Goal: Information Seeking & Learning: Learn about a topic

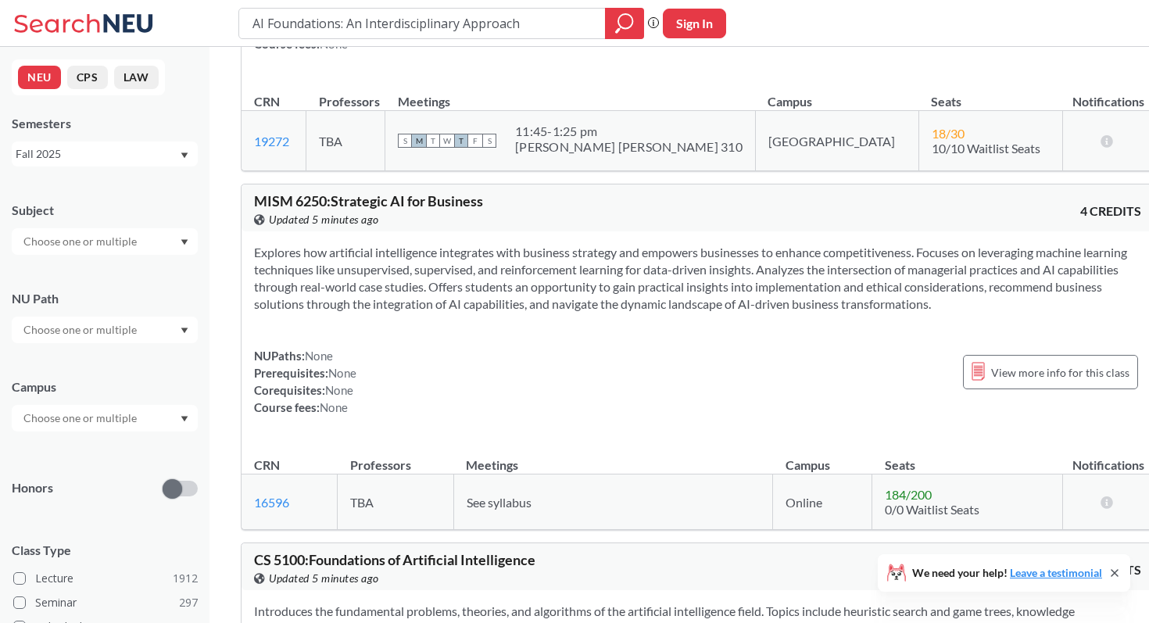
scroll to position [1998, 0]
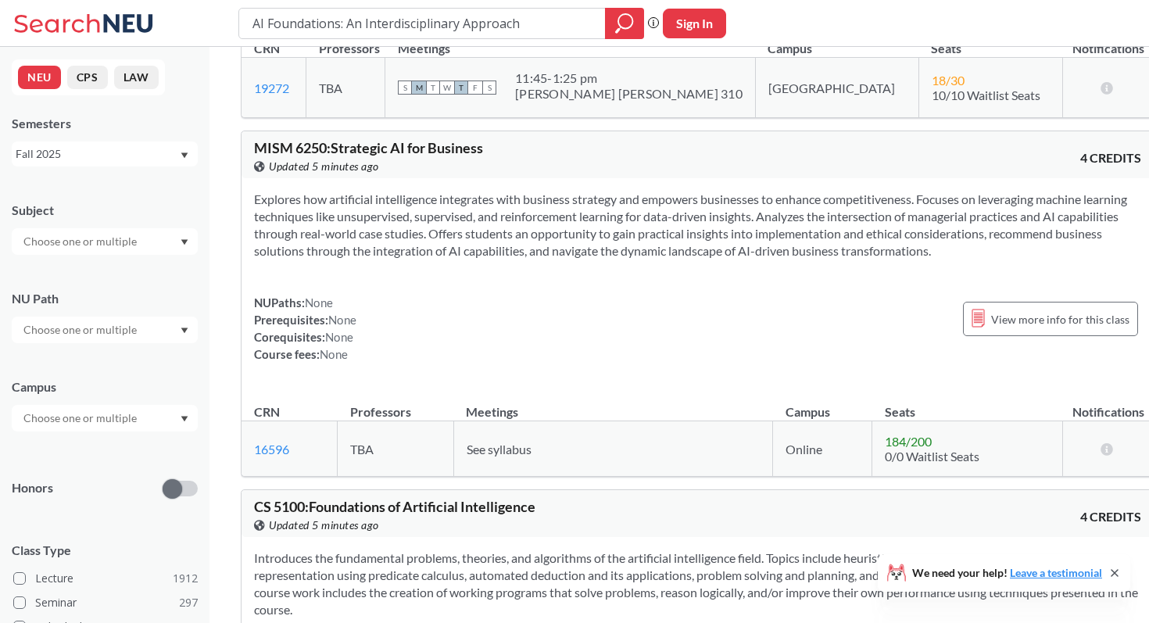
click at [100, 239] on input "text" at bounding box center [81, 241] width 131 height 19
click at [97, 290] on p "Computer Science" at bounding box center [108, 285] width 177 height 16
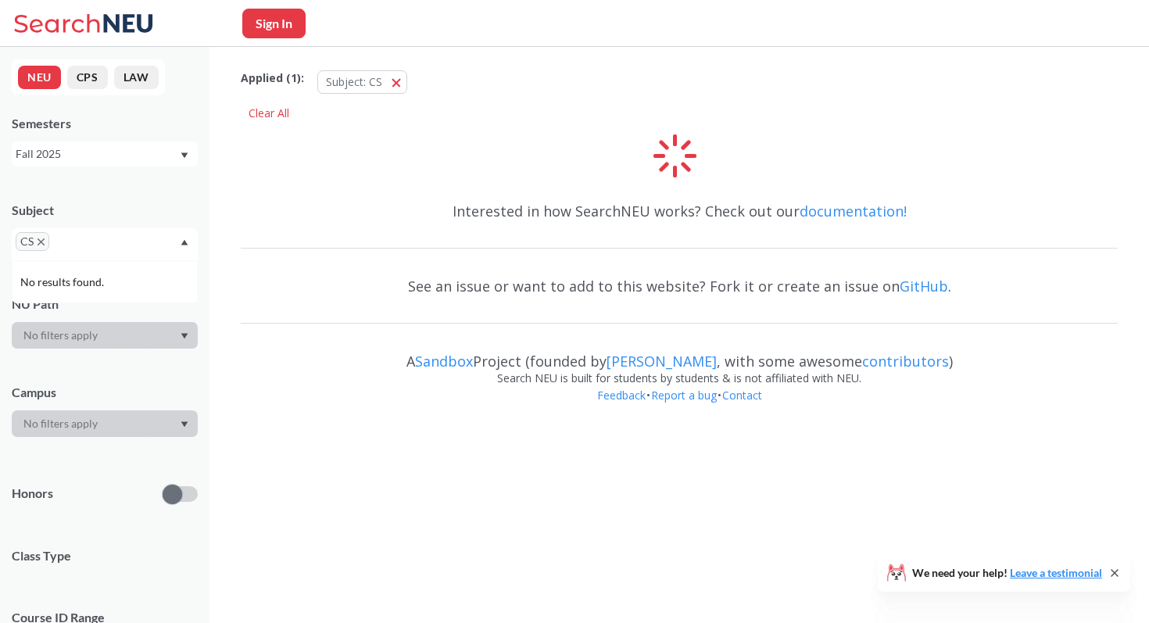
click at [156, 247] on div "CS" at bounding box center [105, 244] width 186 height 32
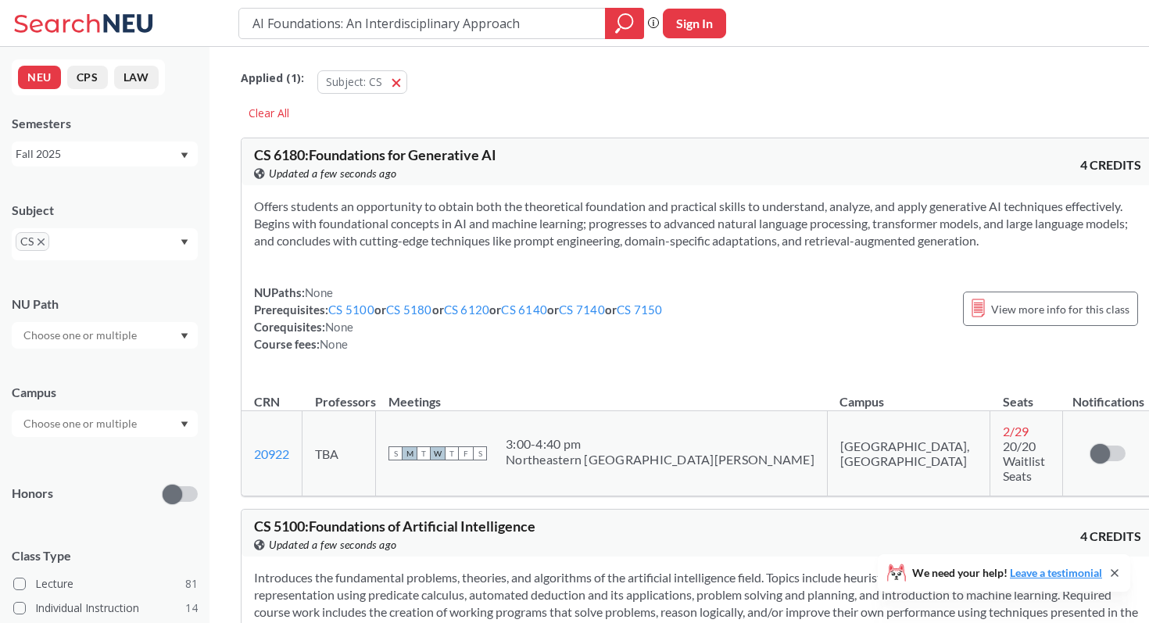
click at [181, 244] on icon "Dropdown arrow" at bounding box center [185, 242] width 8 height 6
click at [129, 303] on p "Industrial Engineering" at bounding box center [108, 305] width 177 height 16
click at [179, 245] on div "CS IE" at bounding box center [105, 244] width 186 height 32
click at [184, 243] on icon "Dropdown arrow" at bounding box center [185, 242] width 8 height 6
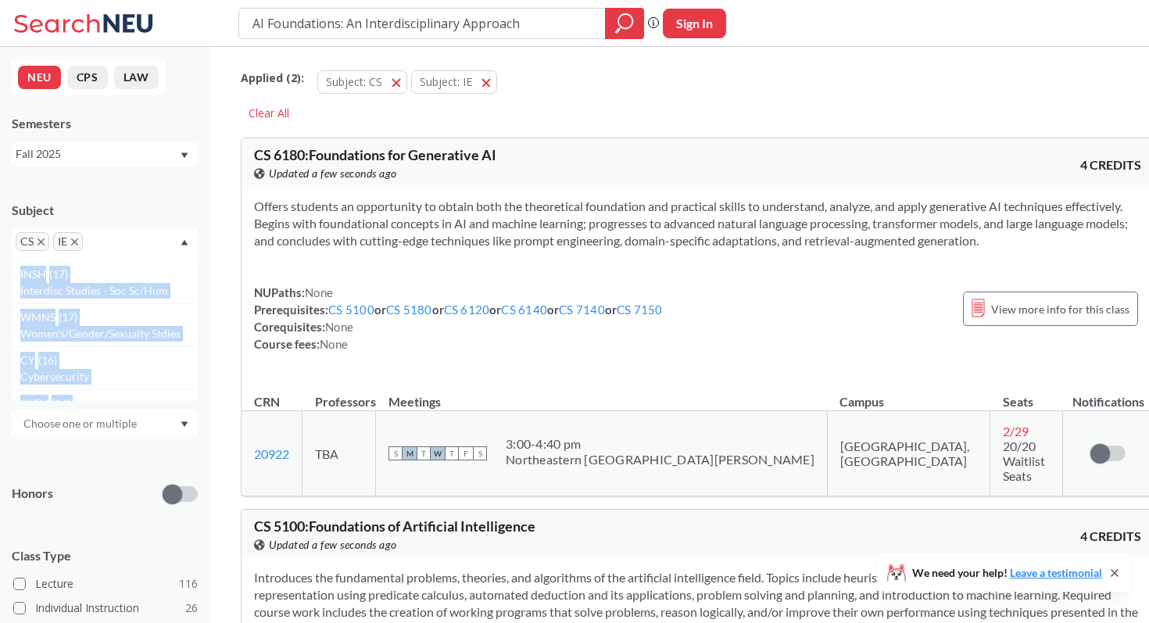
scroll to position [2174, 0]
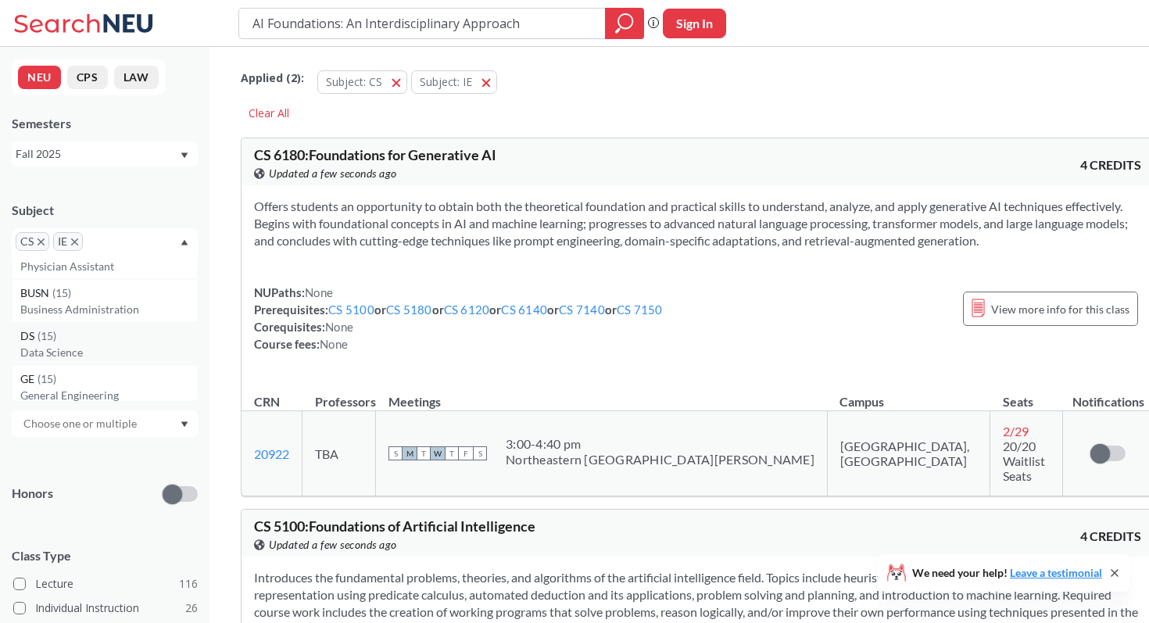
click at [87, 342] on div "DS ( 15 )" at bounding box center [108, 336] width 177 height 17
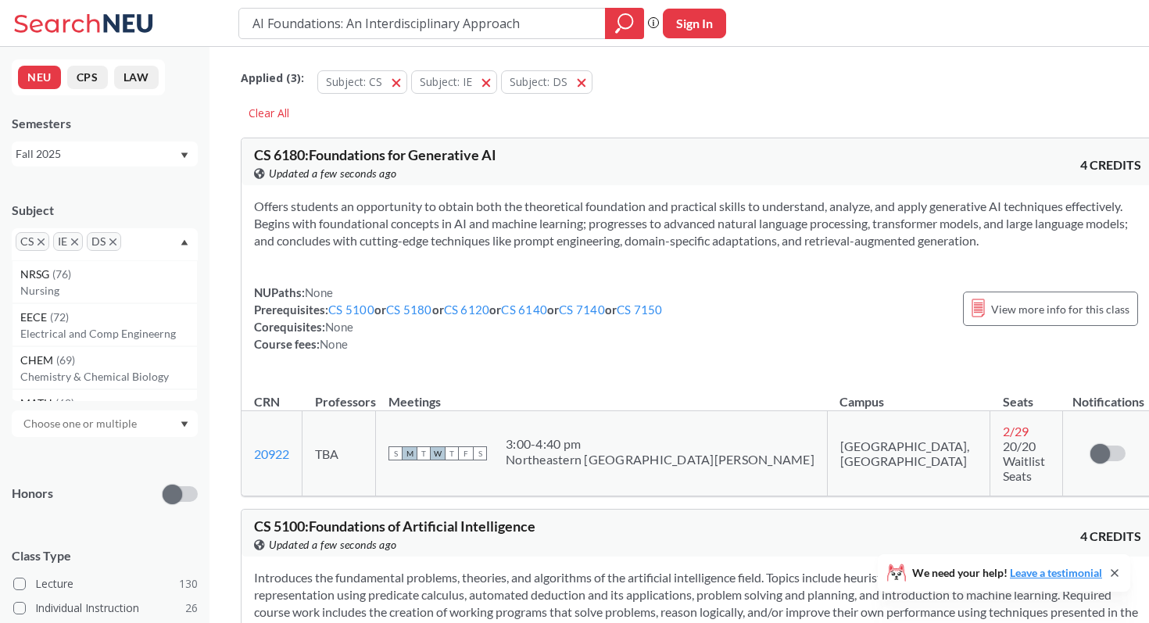
click at [149, 189] on div "Subject CS IE DS NRSG ( 76 ) Nursing EECE ( 72 ) Electrical and Comp Engineerng…" at bounding box center [105, 223] width 186 height 74
click at [128, 340] on input "text" at bounding box center [81, 335] width 131 height 19
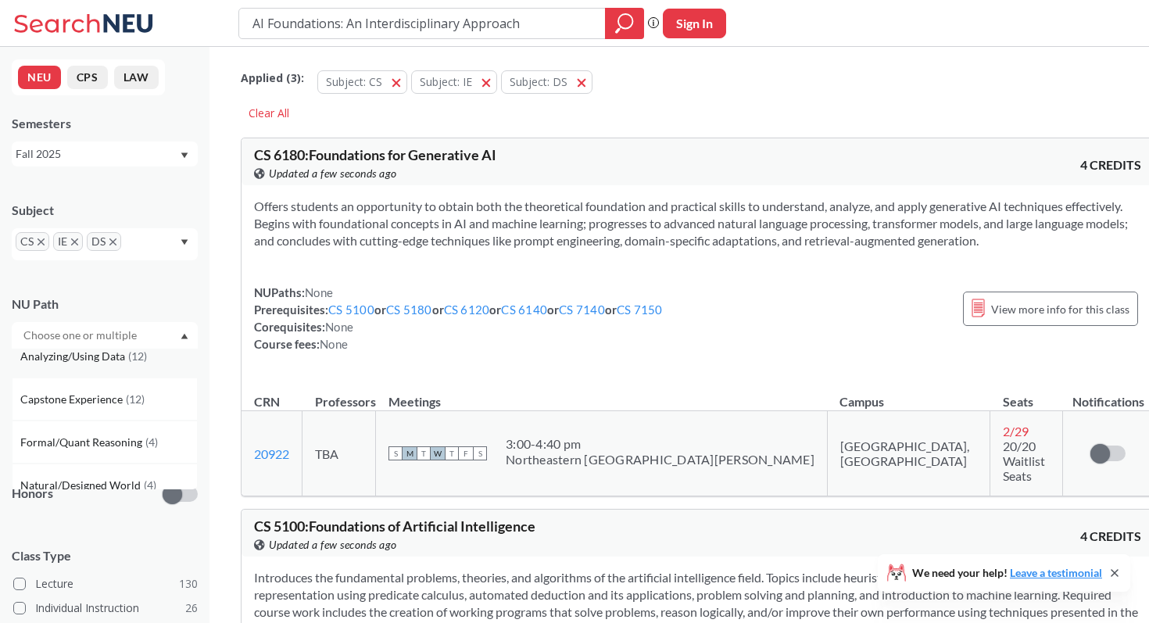
scroll to position [116, 0]
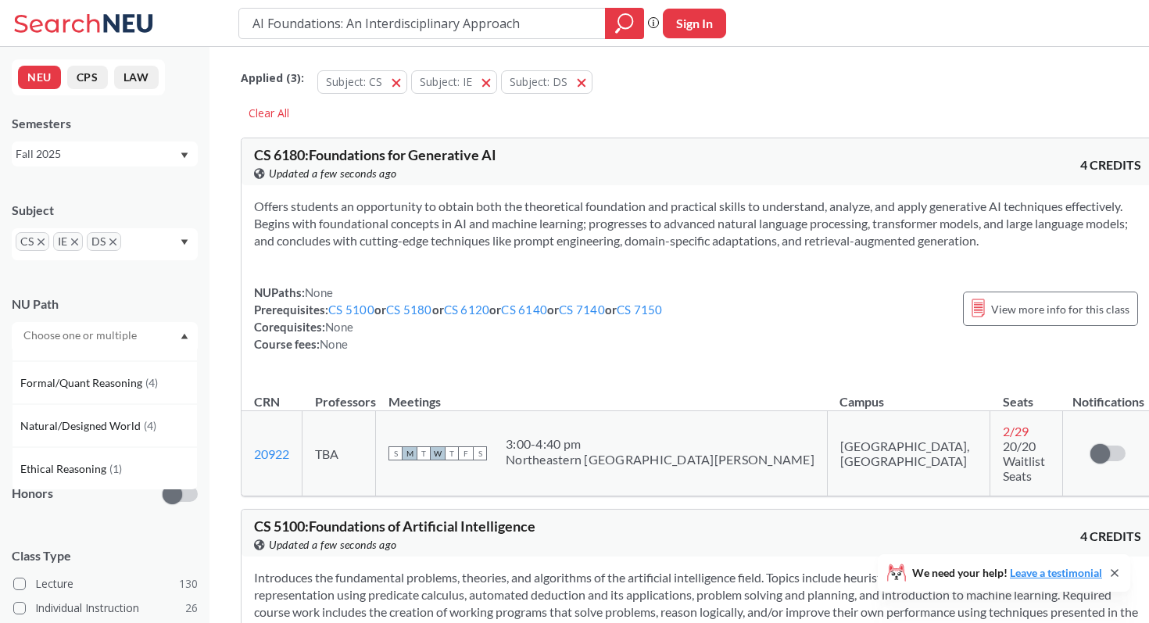
click at [149, 285] on div "NU Path Writing Intensive ( 15 ) Analyzing/Using Data ( 12 ) Capstone Experienc…" at bounding box center [105, 314] width 186 height 69
click at [135, 431] on input "text" at bounding box center [81, 423] width 131 height 19
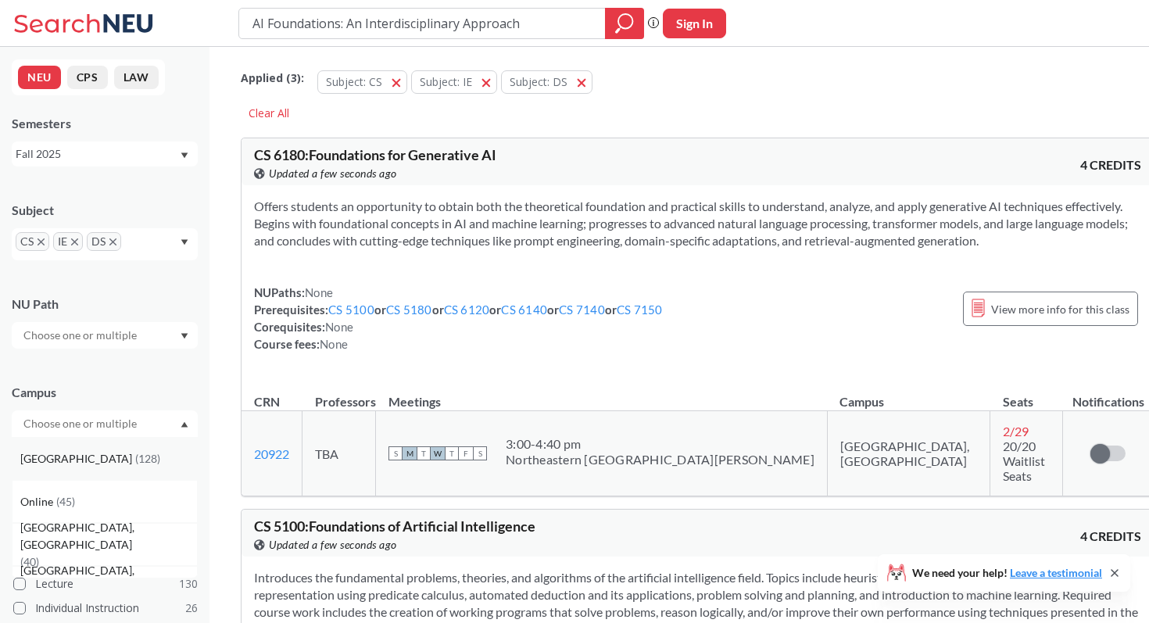
click at [106, 456] on div "[GEOGRAPHIC_DATA] ( 128 )" at bounding box center [108, 458] width 177 height 17
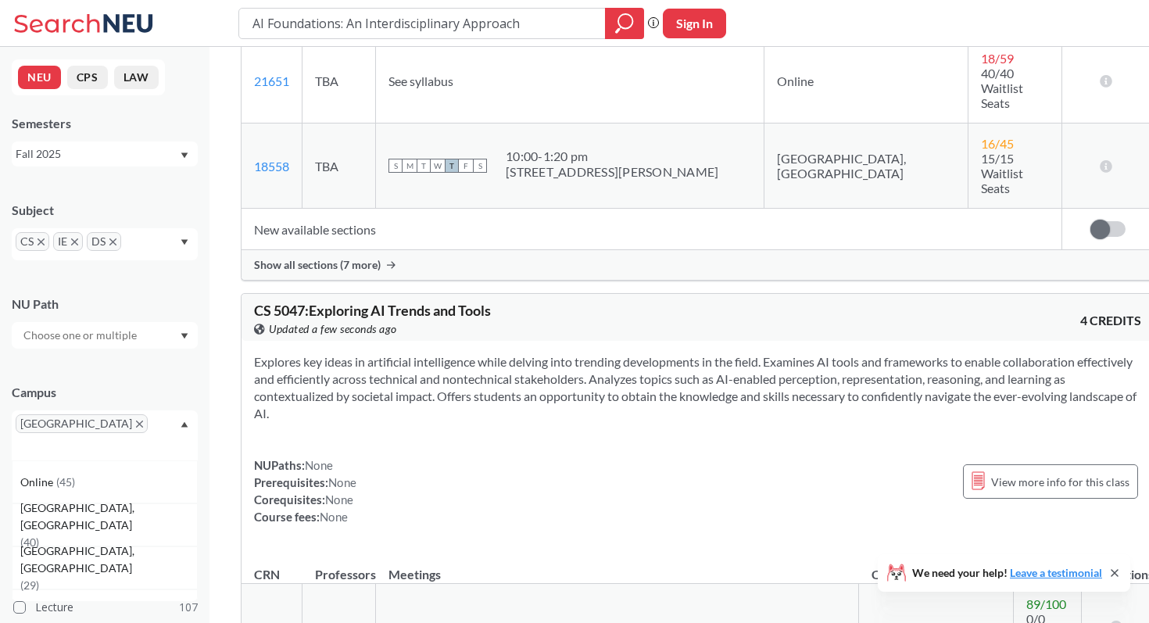
scroll to position [626, 0]
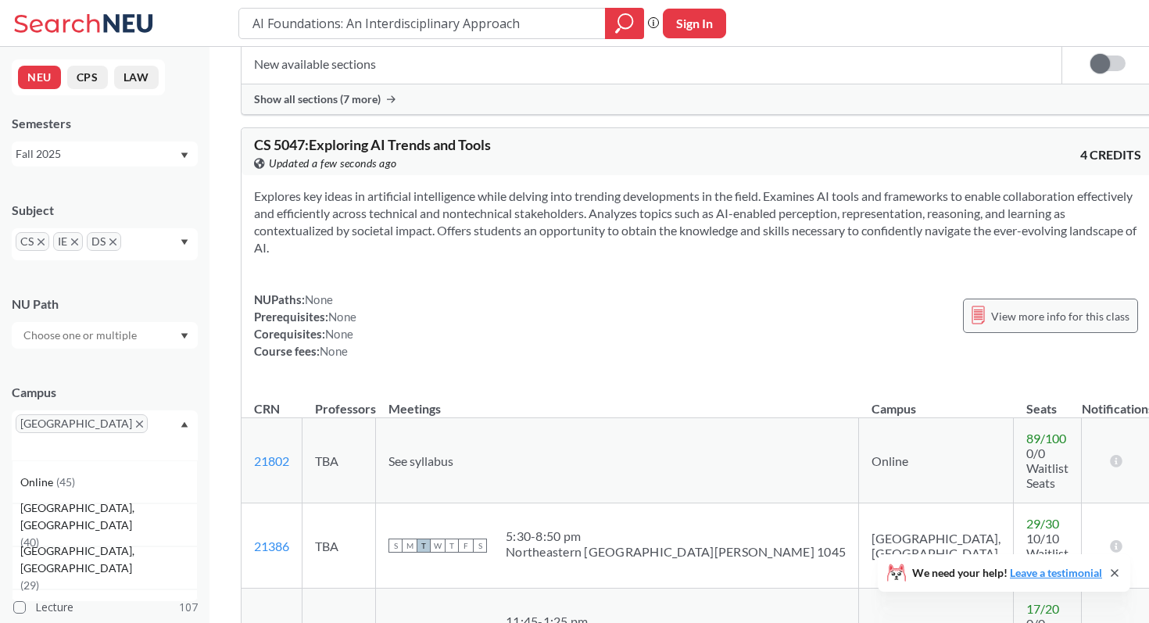
click at [991, 306] on span "View more info for this class" at bounding box center [1060, 316] width 138 height 20
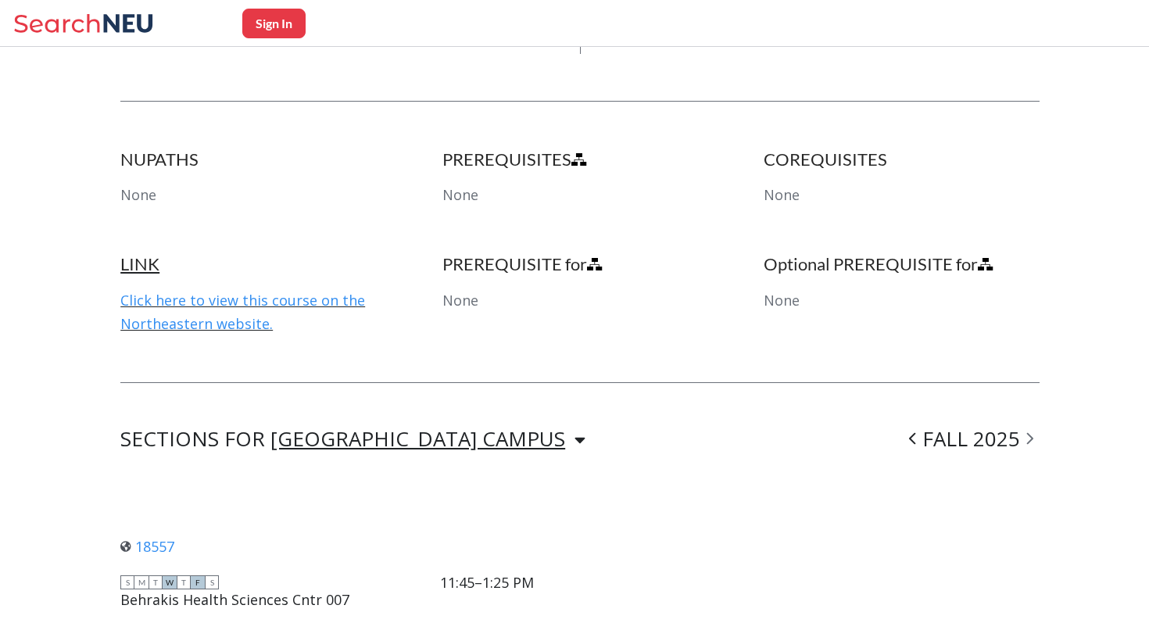
scroll to position [940, 0]
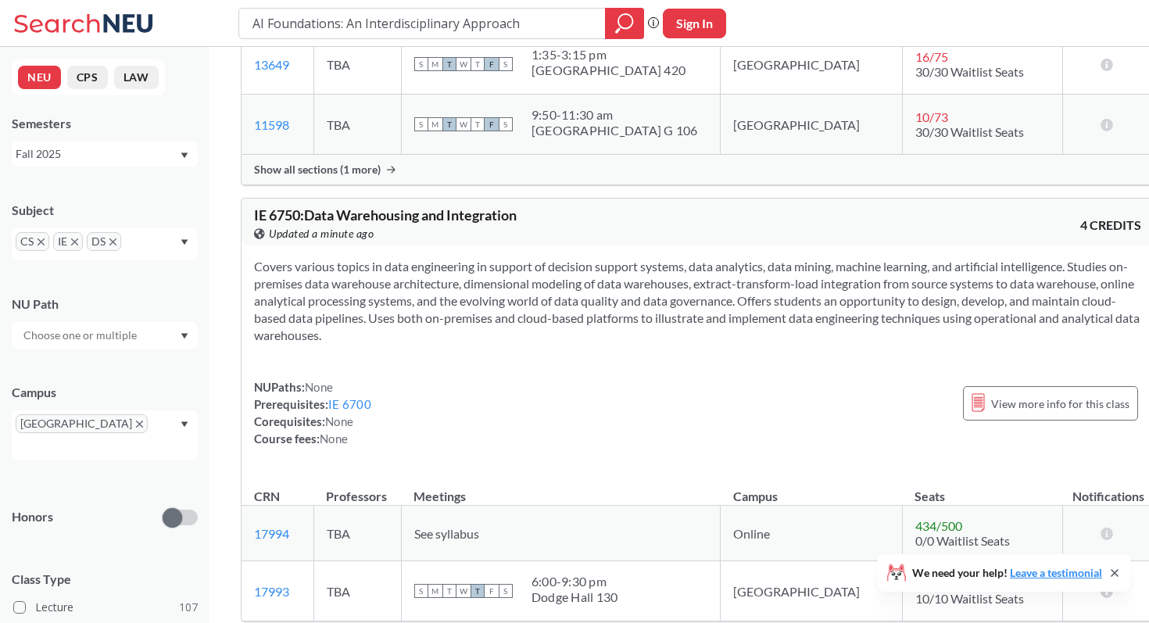
scroll to position [10563, 0]
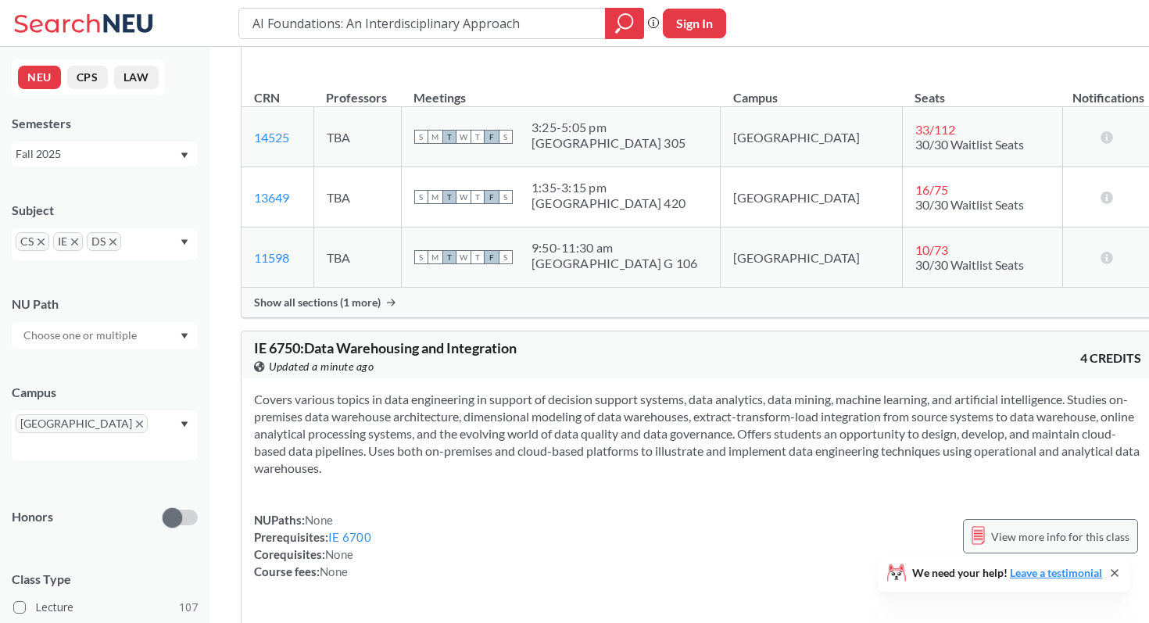
click at [991, 527] on span "View more info for this class" at bounding box center [1060, 537] width 138 height 20
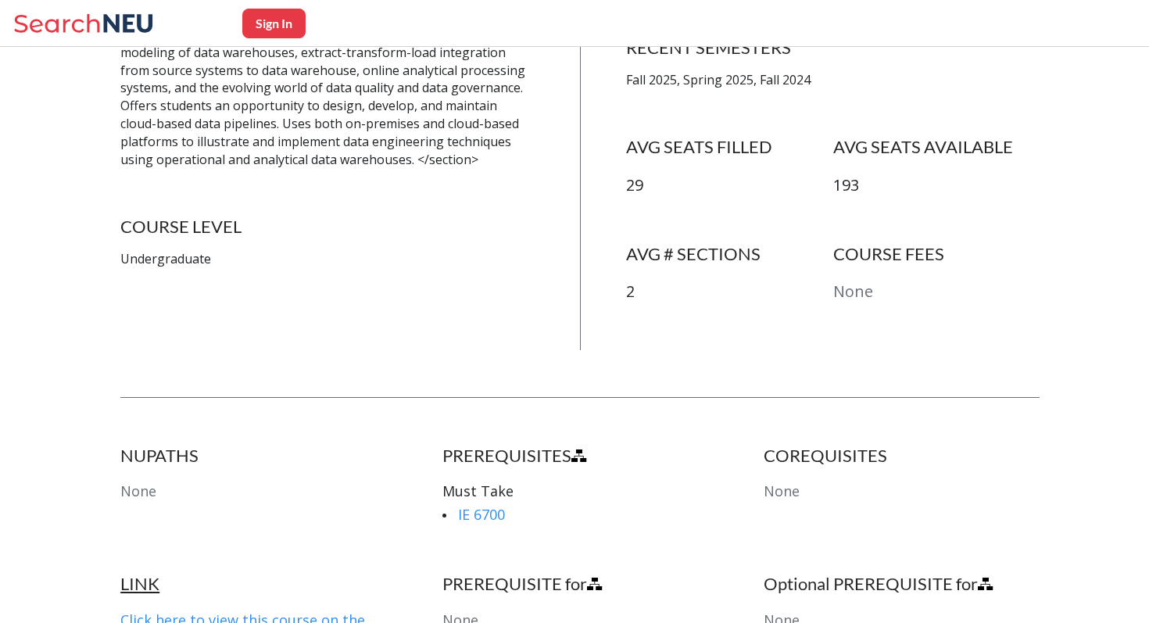
scroll to position [598, 0]
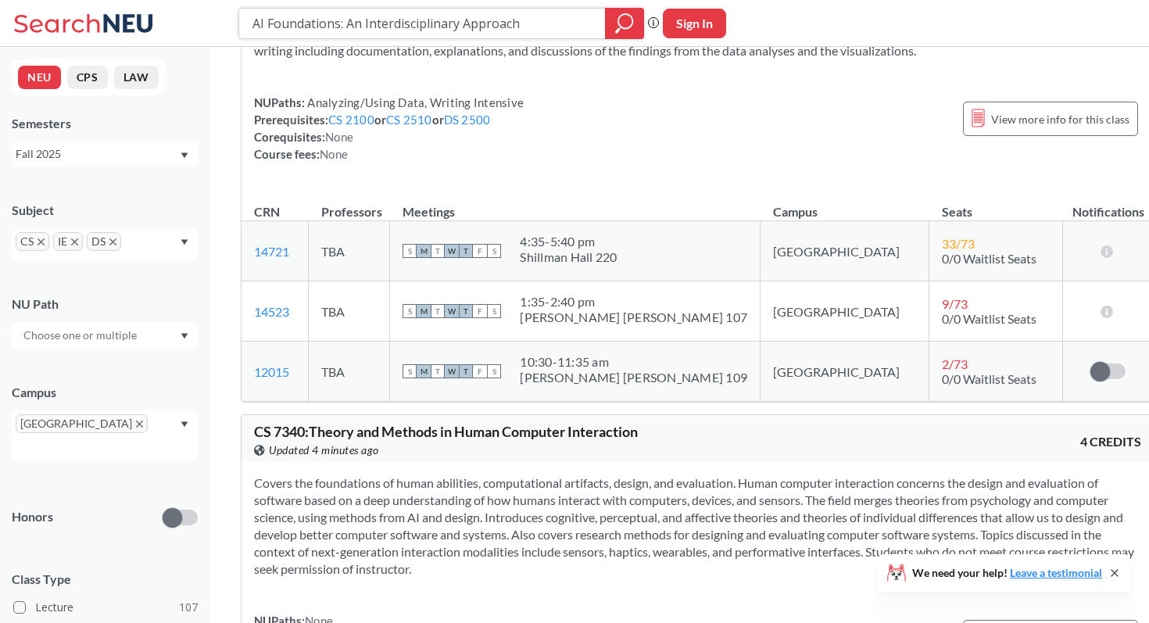
scroll to position [14389, 0]
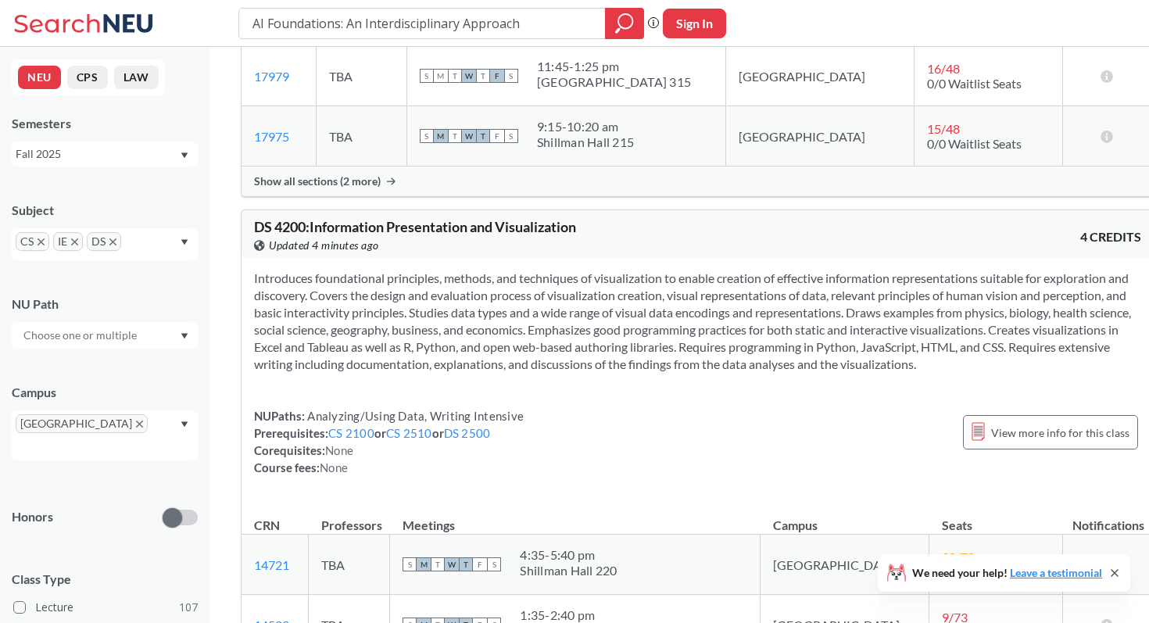
click at [116, 242] on span "DS" at bounding box center [104, 241] width 34 height 19
click at [111, 242] on icon "X to remove pill" at bounding box center [112, 241] width 7 height 7
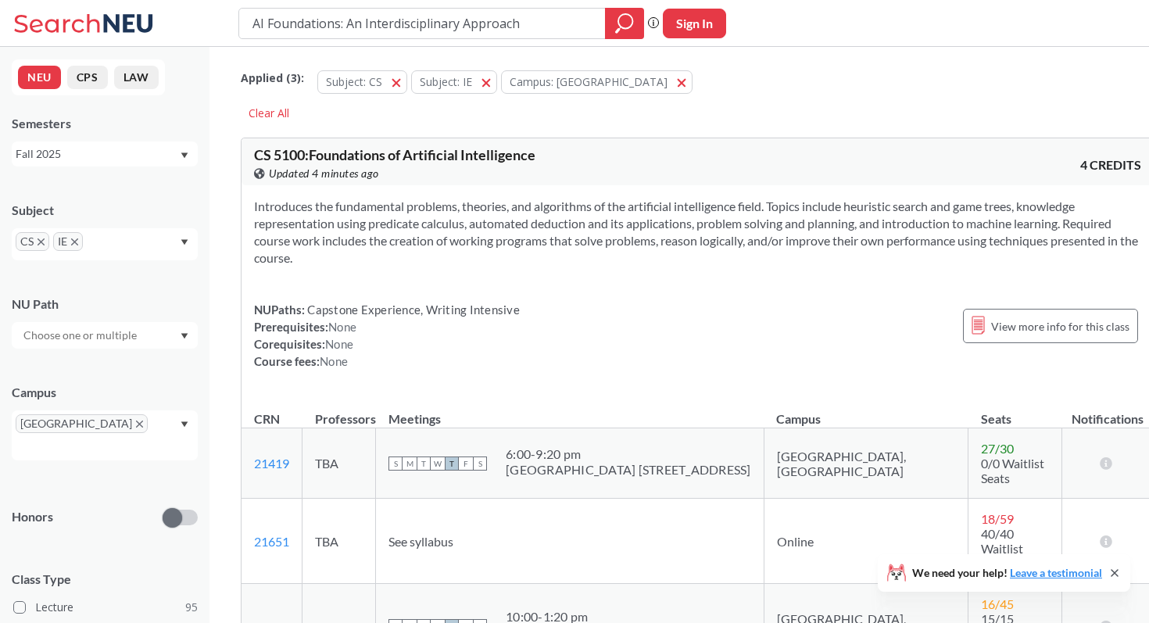
click at [39, 237] on span "CS" at bounding box center [33, 241] width 34 height 19
click at [38, 243] on icon "X to remove pill" at bounding box center [41, 241] width 7 height 7
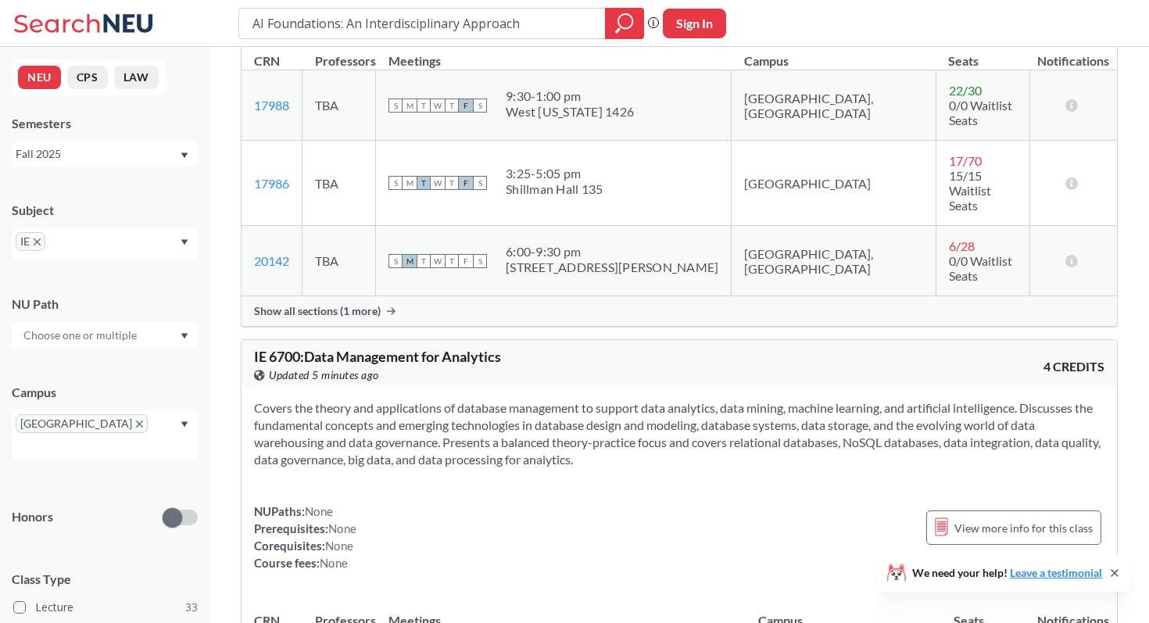
scroll to position [1833, 0]
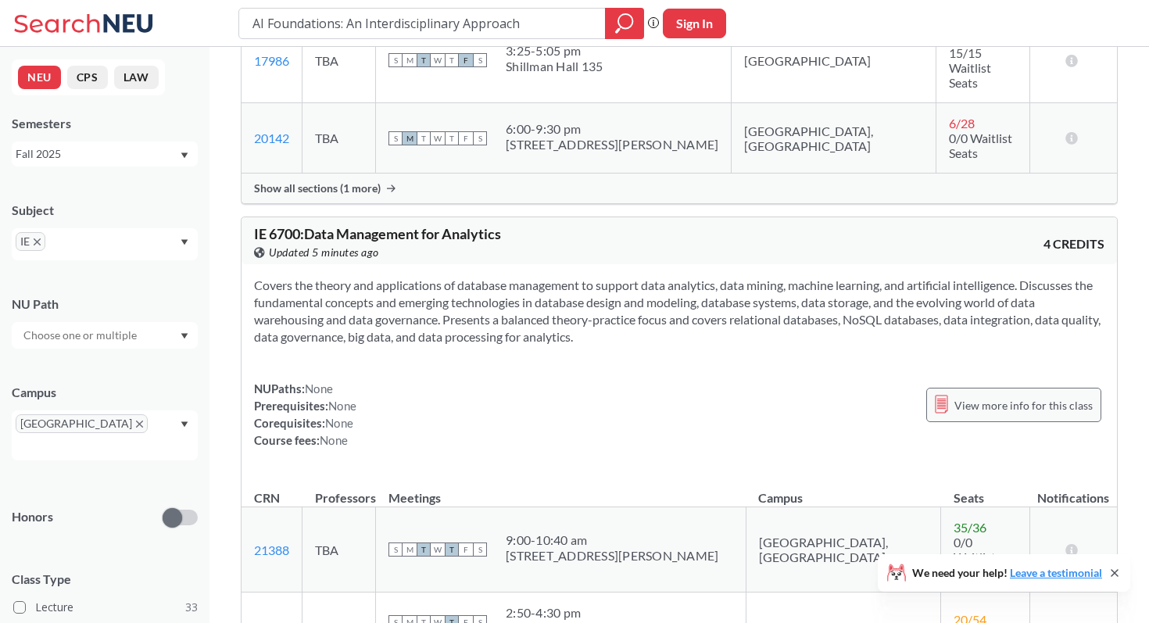
click at [1005, 396] on span "View more info for this class" at bounding box center [1023, 406] width 138 height 20
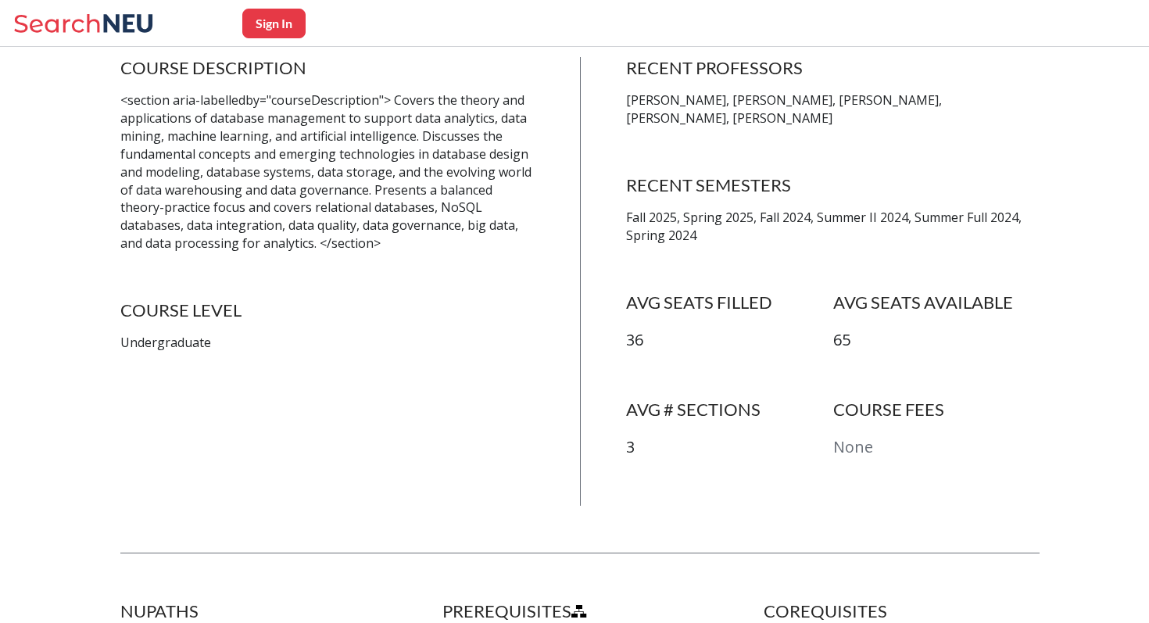
scroll to position [333, 0]
